Goal: Navigation & Orientation: Find specific page/section

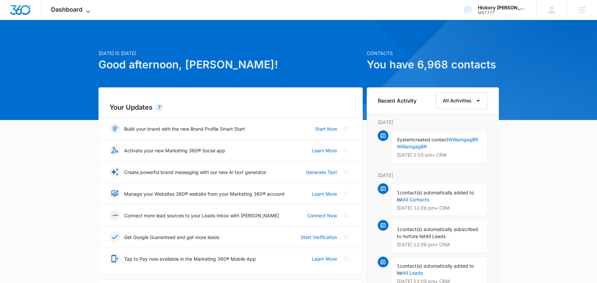
click at [84, 9] on icon at bounding box center [88, 12] width 8 height 8
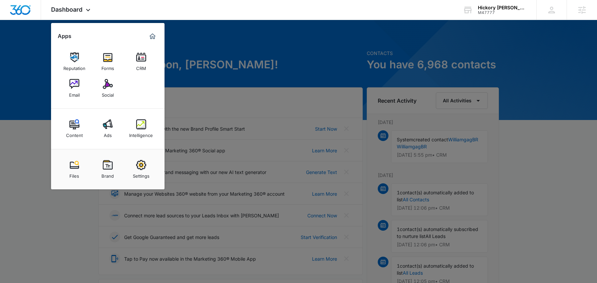
click at [36, 75] on div at bounding box center [298, 141] width 597 height 283
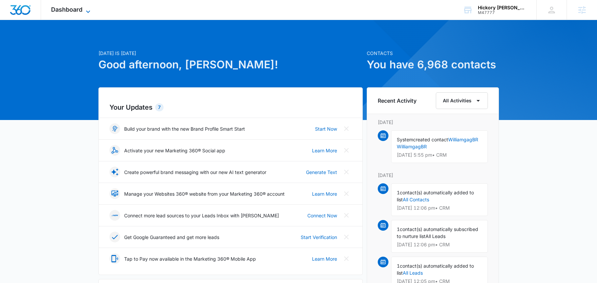
click at [84, 10] on icon at bounding box center [88, 12] width 8 height 8
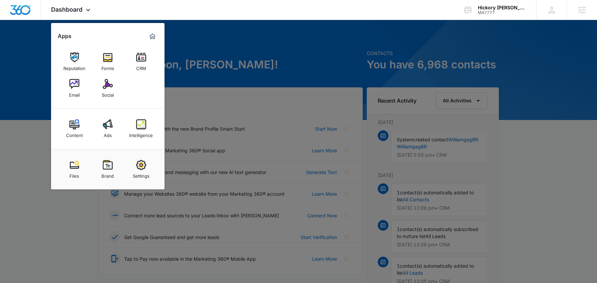
click at [35, 89] on div at bounding box center [298, 141] width 597 height 283
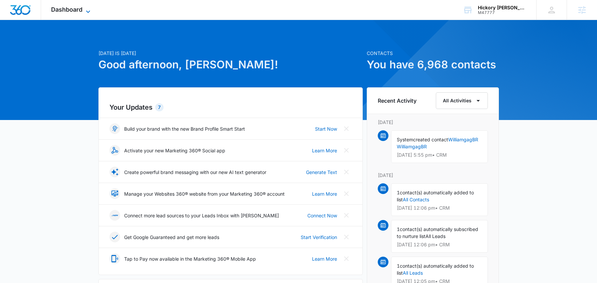
click at [85, 10] on icon at bounding box center [88, 12] width 8 height 8
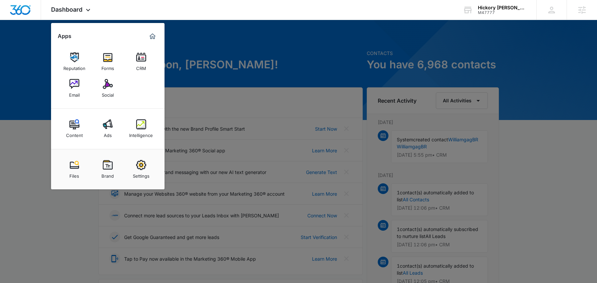
click at [38, 57] on div at bounding box center [298, 141] width 597 height 283
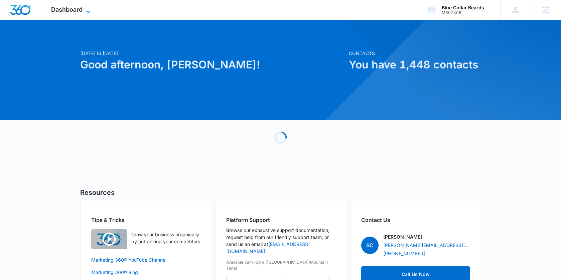
click at [84, 11] on icon at bounding box center [88, 12] width 8 height 8
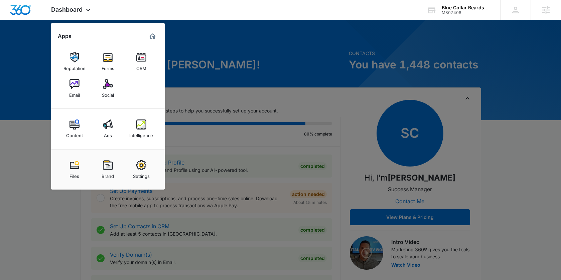
click at [27, 107] on div at bounding box center [280, 140] width 561 height 280
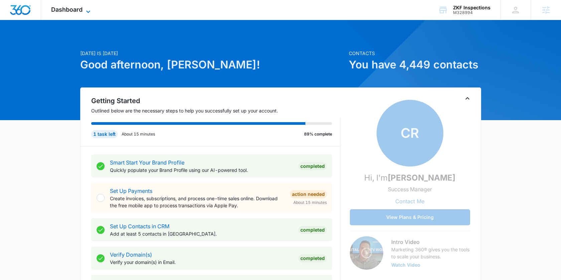
click at [80, 10] on span "Dashboard" at bounding box center [66, 9] width 31 height 7
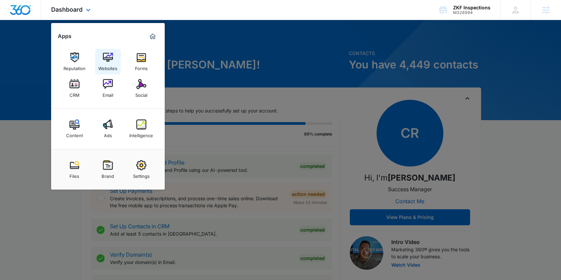
click at [106, 58] on img at bounding box center [108, 57] width 10 height 10
